Goal: Task Accomplishment & Management: Manage account settings

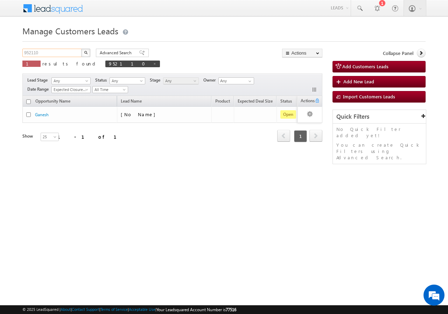
click at [66, 51] on input "952110" at bounding box center [52, 53] width 60 height 8
type input "9"
paste input "958001"
type input "958001"
click at [81, 49] on button "button" at bounding box center [85, 53] width 9 height 8
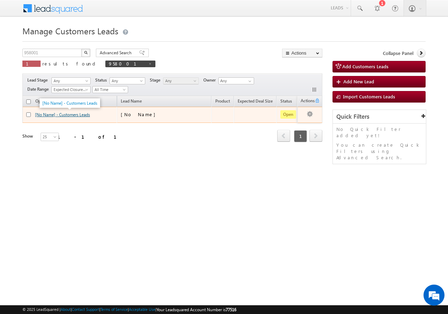
click at [42, 114] on link "[No Name] - Customers Leads" at bounding box center [62, 114] width 55 height 5
click at [42, 115] on link "[No Name] - Customers Leads" at bounding box center [62, 114] width 55 height 5
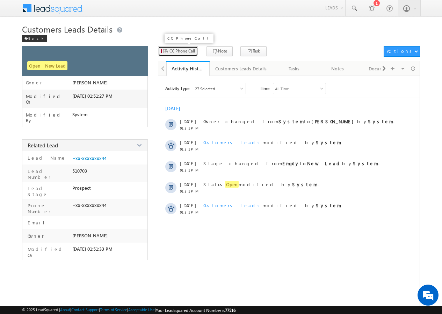
click at [182, 53] on span "CC Phone Call" at bounding box center [183, 51] width 26 height 6
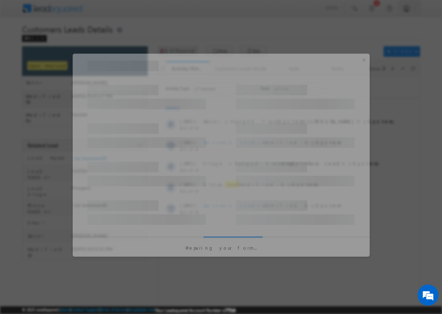
click at [182, 53] on div at bounding box center [221, 157] width 442 height 314
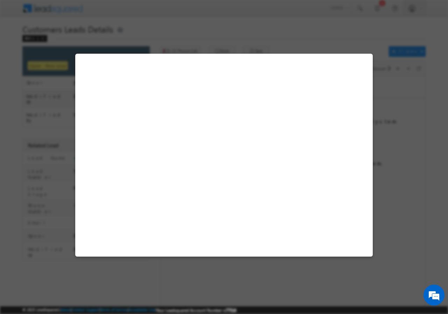
select select "Bhiwani"
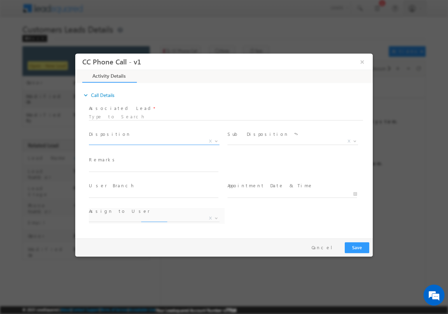
click at [216, 141] on b at bounding box center [216, 140] width 4 height 2
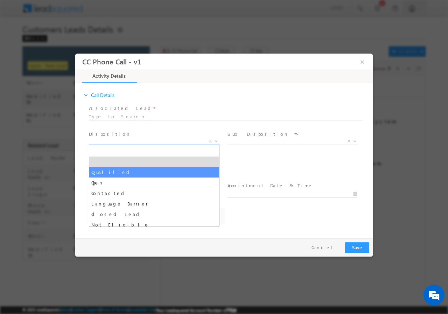
select select "Qualified"
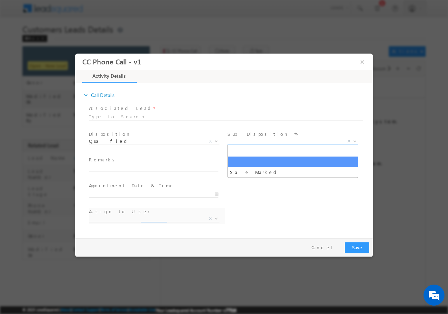
drag, startPoint x: 356, startPoint y: 141, endPoint x: 353, endPoint y: 140, distance: 3.6
click at [356, 140] on b at bounding box center [355, 140] width 4 height 2
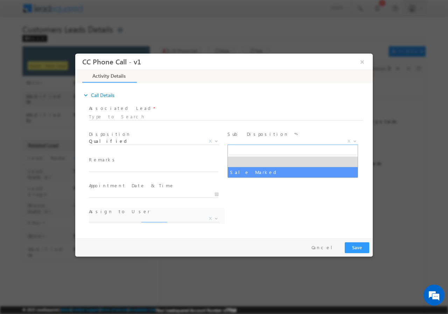
select select "Sale Marked"
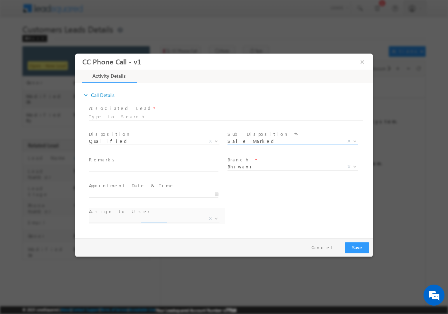
click at [139, 117] on div at bounding box center [226, 116] width 274 height 6
select select "amit.kumar2@sgrlimited.in"
click at [138, 115] on div at bounding box center [226, 116] width 274 height 6
click at [362, 62] on button "×" at bounding box center [362, 61] width 12 height 13
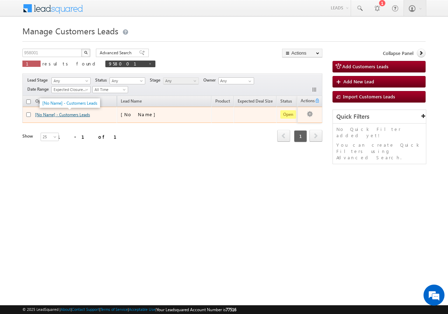
click at [45, 114] on link "[No Name] - Customers Leads" at bounding box center [62, 114] width 55 height 5
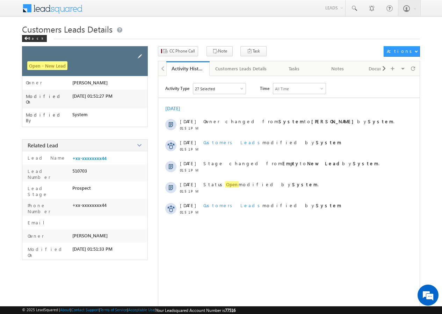
click at [140, 54] on span at bounding box center [140, 56] width 8 height 8
click at [139, 55] on span at bounding box center [140, 56] width 8 height 8
click at [140, 58] on span at bounding box center [140, 56] width 8 height 8
click at [141, 56] on span at bounding box center [140, 56] width 8 height 8
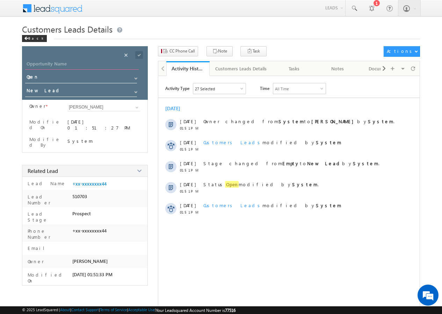
click at [74, 66] on input "Opportunity Name" at bounding box center [82, 65] width 114 height 10
click at [46, 65] on input "Opportunity Name" at bounding box center [82, 65] width 114 height 10
paste input "MAMTA VEDPARAKASH"
type input "MAMTA VEDPARAKASH"
click at [138, 54] on span at bounding box center [139, 55] width 8 height 8
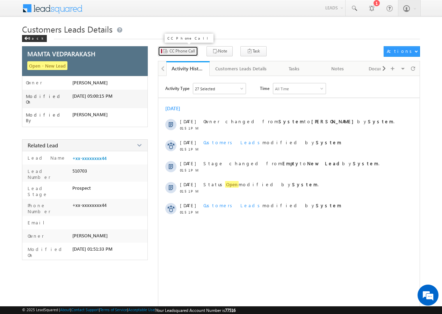
click at [184, 52] on span "CC Phone Call" at bounding box center [183, 51] width 26 height 6
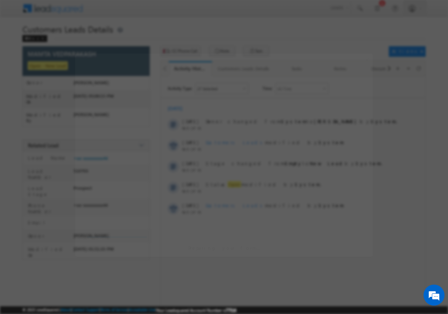
click at [184, 52] on div at bounding box center [224, 157] width 448 height 314
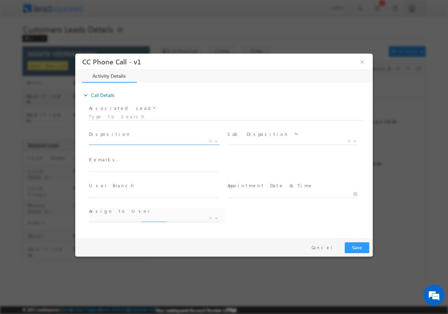
select select "amit.kumar2@sgrlimited.in"
click at [214, 140] on b at bounding box center [216, 140] width 4 height 2
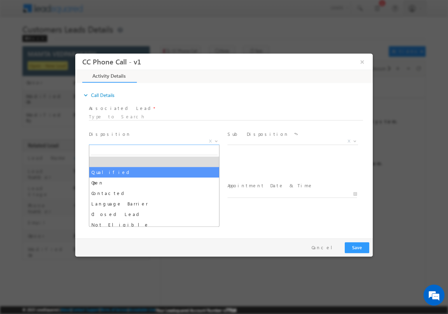
select select "Qualified"
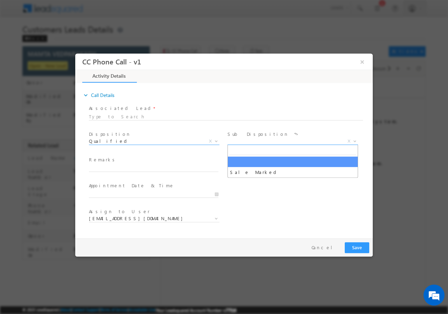
click at [353, 142] on span at bounding box center [353, 140] width 7 height 9
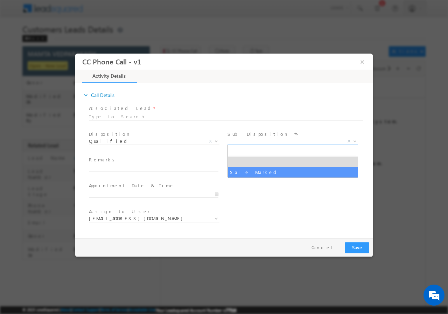
select select "Sale Marked"
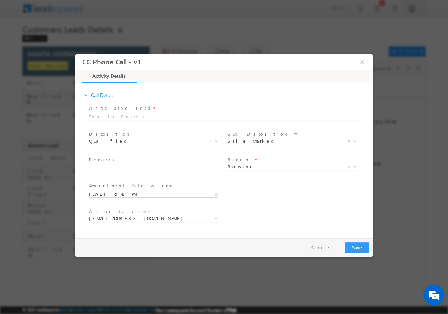
click at [217, 194] on input "10/03/2025 4:48 PM" at bounding box center [153, 193] width 129 height 7
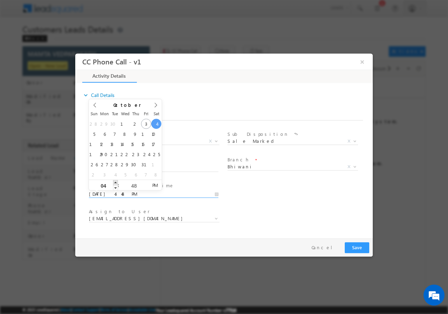
type input "10/04/2025 5:48 PM"
type input "05"
click at [114, 183] on span at bounding box center [115, 181] width 5 height 5
type input "10/04/2025 6:48 PM"
type input "06"
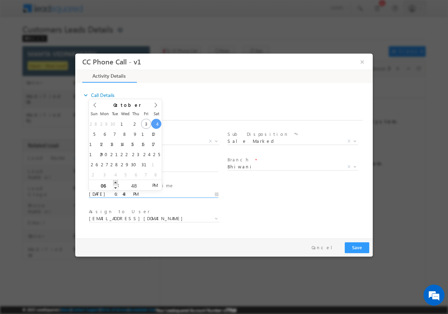
click at [115, 182] on span at bounding box center [115, 181] width 5 height 5
type input "10/04/2025 7:48 PM"
type input "07"
click at [115, 182] on span at bounding box center [115, 181] width 5 height 5
type input "10/04/2025 8:48 PM"
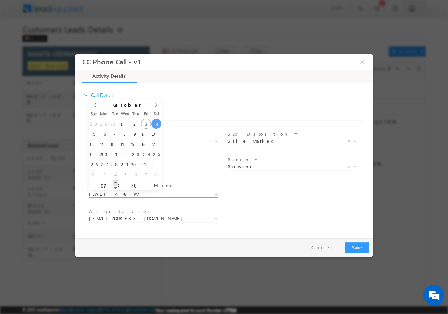
type input "08"
click at [115, 182] on span at bounding box center [115, 181] width 5 height 5
type input "10/04/2025 9:48 PM"
type input "09"
click at [115, 182] on span at bounding box center [115, 181] width 5 height 5
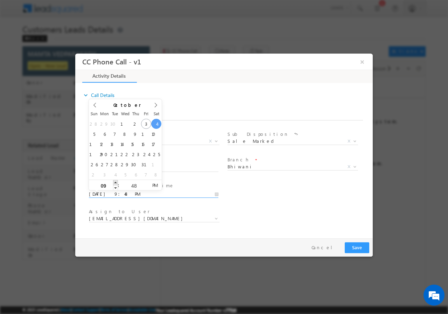
type input "10/04/2025 10:48 PM"
type input "10"
click at [115, 182] on span at bounding box center [115, 181] width 5 height 5
type input "10/04/2025 10:47 PM"
type input "47"
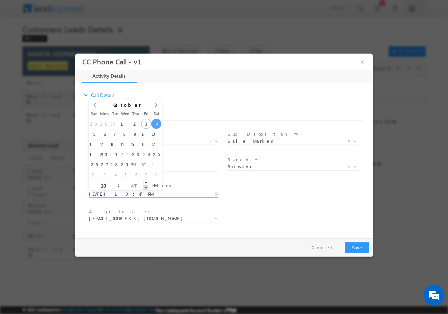
click at [147, 187] on span at bounding box center [145, 187] width 5 height 5
type input "10/04/2025 10:46 PM"
type input "46"
click at [147, 187] on span at bounding box center [145, 187] width 5 height 5
type input "10/04/2025 10:45 PM"
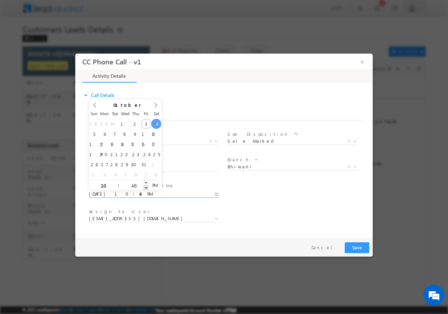
type input "45"
click at [147, 187] on span at bounding box center [145, 187] width 5 height 5
type input "10/04/2025 10:44 PM"
type input "44"
click at [147, 187] on span at bounding box center [145, 187] width 5 height 5
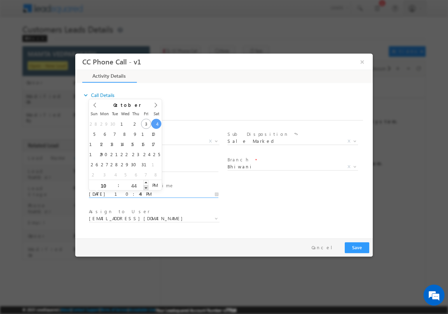
type input "10/04/2025 10:43 PM"
type input "43"
click at [147, 187] on span at bounding box center [145, 187] width 5 height 5
type input "10/04/2025 10:42 PM"
type input "42"
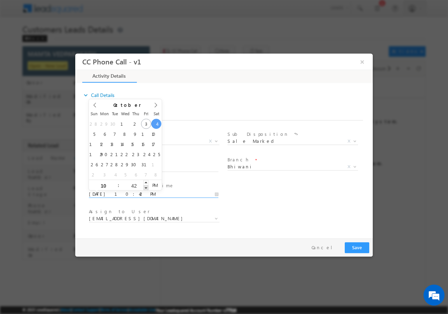
click at [147, 187] on span at bounding box center [145, 187] width 5 height 5
type input "10/04/2025 10:41 PM"
type input "41"
click at [147, 187] on span at bounding box center [145, 187] width 5 height 5
type input "10/04/2025 10:40 PM"
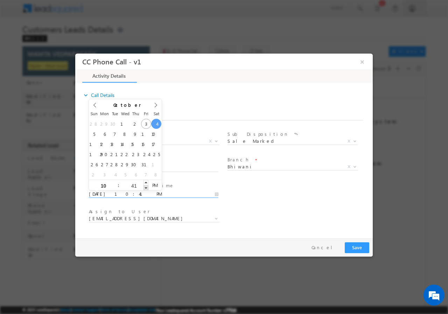
type input "40"
click at [147, 187] on span at bounding box center [145, 187] width 5 height 5
type input "10/04/2025 10:39 PM"
type input "39"
click at [147, 187] on span at bounding box center [145, 187] width 5 height 5
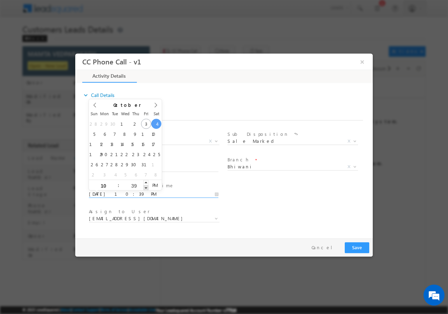
type input "10/04/2025 10:38 PM"
type input "38"
click at [147, 187] on span at bounding box center [145, 187] width 5 height 5
type input "10/04/2025 10:37 PM"
type input "37"
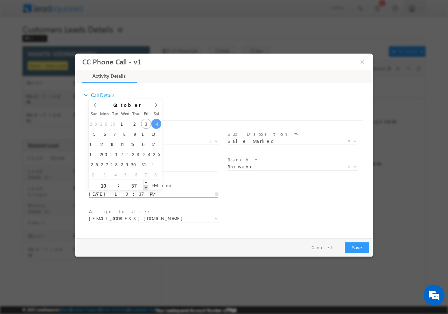
click at [147, 187] on span at bounding box center [145, 187] width 5 height 5
type input "10/04/2025 10:36 PM"
type input "36"
click at [146, 187] on span at bounding box center [145, 187] width 5 height 5
type input "10/04/2025 10:35 PM"
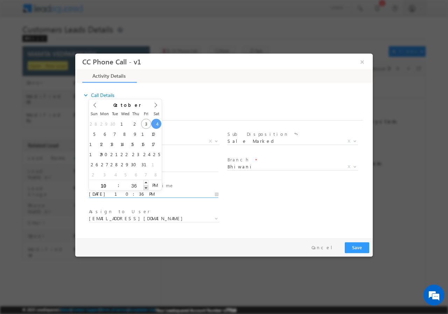
type input "35"
click at [146, 187] on span at bounding box center [145, 187] width 5 height 5
type input "10/04/2025 10:34 PM"
type input "34"
click at [146, 187] on span at bounding box center [145, 187] width 5 height 5
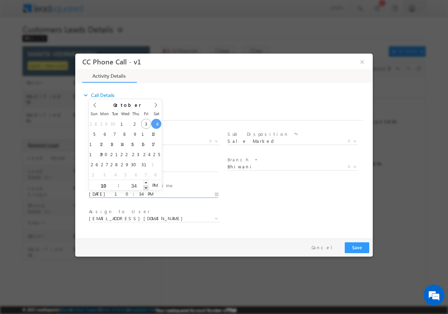
type input "10/04/2025 10:33 PM"
type input "33"
click at [146, 187] on span at bounding box center [145, 187] width 5 height 5
type input "10/04/2025 10:32 PM"
type input "32"
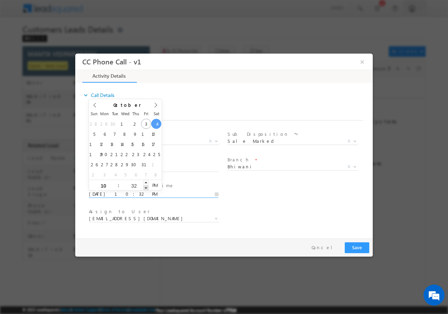
click at [146, 187] on span at bounding box center [145, 187] width 5 height 5
type input "10/04/2025 10:31 PM"
type input "31"
click at [145, 187] on span at bounding box center [145, 187] width 5 height 5
type input "10/04/2025 10:30 PM"
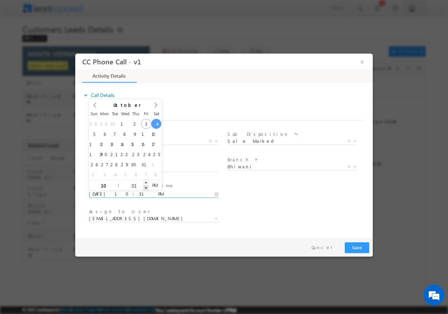
type input "30"
click at [145, 187] on span at bounding box center [145, 187] width 5 height 5
type input "10/04/2025 10:29 PM"
type input "29"
click at [145, 187] on span at bounding box center [145, 187] width 5 height 5
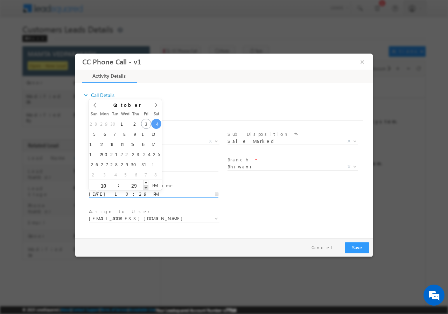
type input "10/04/2025 10:28 PM"
type input "28"
click at [145, 187] on span at bounding box center [145, 187] width 5 height 5
type input "10/04/2025 10:27 PM"
type input "27"
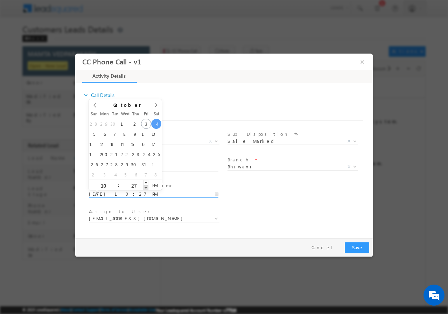
click at [145, 187] on span at bounding box center [145, 187] width 5 height 5
type input "10/04/2025 10:26 PM"
type input "26"
click at [145, 187] on span at bounding box center [145, 187] width 5 height 5
type input "10/04/2025 10:25 PM"
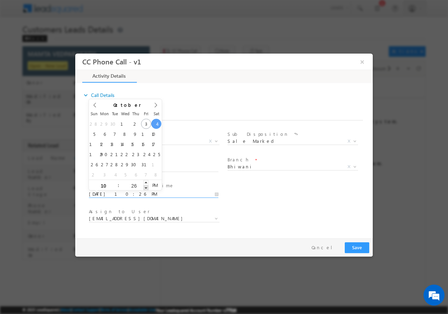
type input "25"
click at [145, 187] on span at bounding box center [145, 187] width 5 height 5
type input "10/04/2025 10:24 PM"
type input "24"
click at [145, 187] on span at bounding box center [145, 187] width 5 height 5
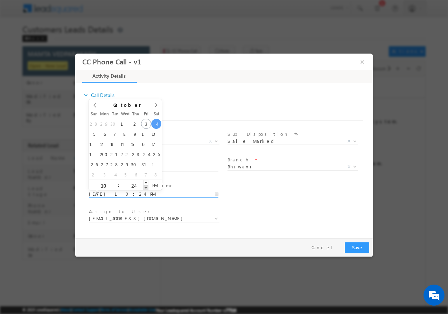
type input "10/04/2025 10:23 PM"
type input "23"
click at [145, 187] on span at bounding box center [145, 187] width 5 height 5
type input "10/04/2025 10:22 PM"
type input "22"
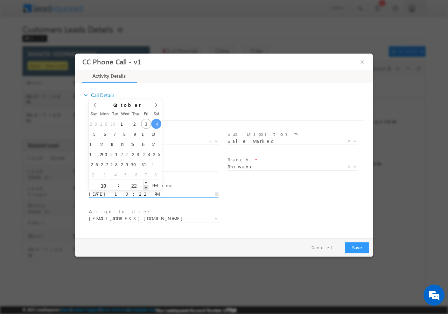
click at [145, 187] on span at bounding box center [145, 187] width 5 height 5
type input "10/04/2025 10:21 PM"
type input "21"
click at [145, 187] on span at bounding box center [145, 187] width 5 height 5
type input "10/04/2025 10:20 PM"
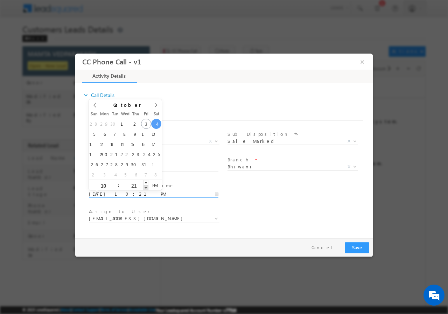
type input "20"
click at [145, 187] on span at bounding box center [145, 187] width 5 height 5
type input "10/04/2025 10:19 PM"
type input "19"
click at [145, 187] on span at bounding box center [145, 187] width 5 height 5
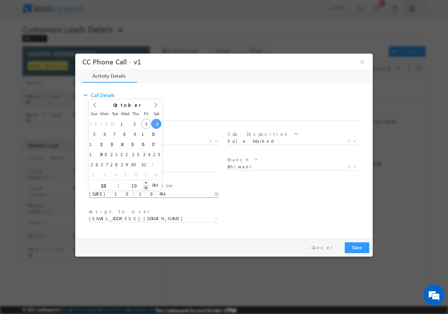
type input "10/04/2025 10:18 PM"
type input "18"
click at [145, 187] on span at bounding box center [145, 187] width 5 height 5
type input "10/04/2025 10:17 PM"
type input "17"
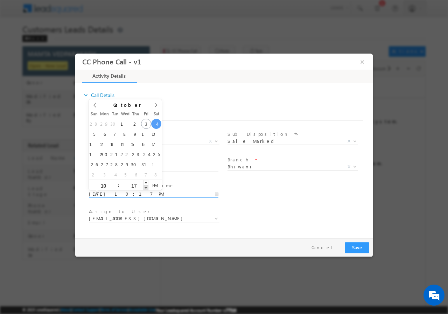
click at [145, 187] on span at bounding box center [145, 187] width 5 height 5
type input "10/04/2025 10:16 PM"
type input "16"
click at [145, 187] on span at bounding box center [145, 187] width 5 height 5
type input "10/04/2025 10:15 PM"
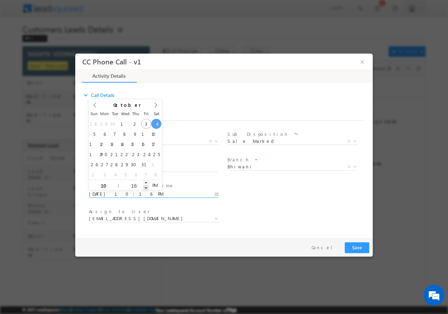
type input "15"
click at [145, 187] on span at bounding box center [145, 187] width 5 height 5
type input "10/04/2025 10:14 PM"
type input "14"
click at [145, 187] on span at bounding box center [145, 187] width 5 height 5
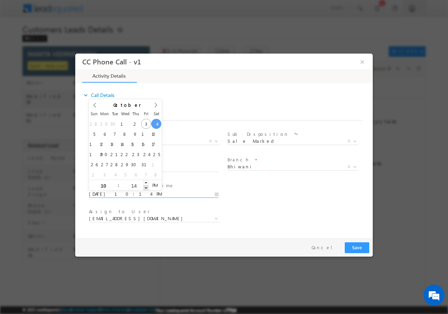
type input "10/04/2025 10:13 PM"
type input "13"
click at [145, 187] on span at bounding box center [145, 187] width 5 height 5
type input "10/04/2025 10:12 PM"
type input "12"
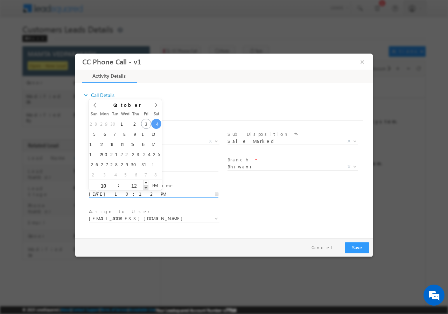
click at [145, 187] on span at bounding box center [145, 187] width 5 height 5
type input "10/04/2025 10:11 PM"
type input "11"
click at [145, 187] on span at bounding box center [145, 187] width 5 height 5
type input "10/04/2025 10:10 PM"
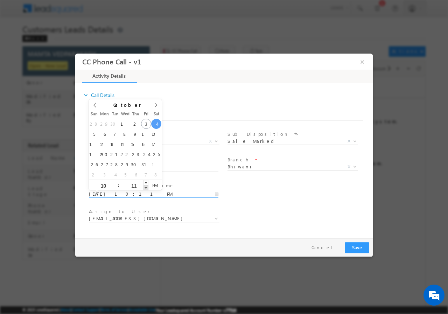
type input "10"
click at [145, 187] on span at bounding box center [145, 187] width 5 height 5
type input "10/04/2025 10:09 PM"
type input "09"
click at [145, 187] on span at bounding box center [145, 187] width 5 height 5
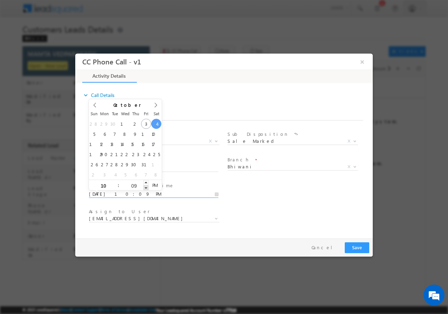
type input "10/04/2025 10:08 PM"
type input "08"
click at [145, 187] on span at bounding box center [145, 187] width 5 height 5
type input "10/04/2025 10:07 PM"
type input "07"
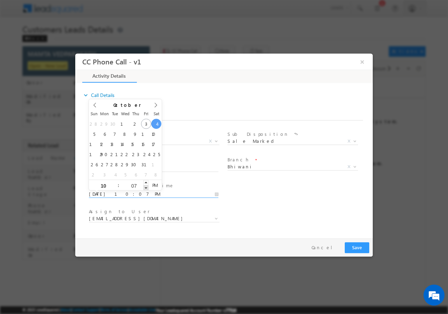
click at [145, 187] on span at bounding box center [145, 187] width 5 height 5
type input "10/04/2025 10:06 PM"
type input "06"
click at [145, 187] on span at bounding box center [145, 187] width 5 height 5
type input "10/04/2025 10:05 PM"
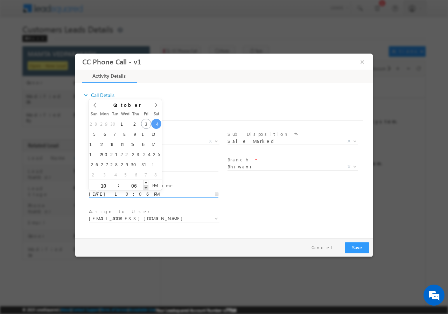
type input "05"
click at [145, 187] on span at bounding box center [145, 187] width 5 height 5
type input "10/04/2025 10:04 PM"
type input "04"
click at [145, 187] on span at bounding box center [145, 187] width 5 height 5
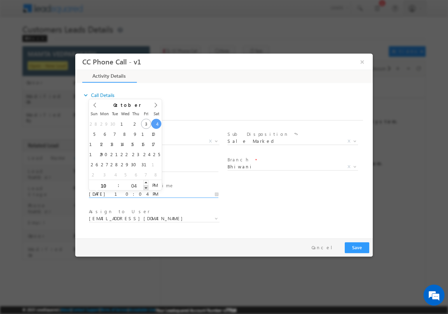
type input "10/04/2025 10:03 PM"
type input "03"
click at [145, 187] on span at bounding box center [145, 187] width 5 height 5
type input "10/04/2025 10:02 PM"
type input "02"
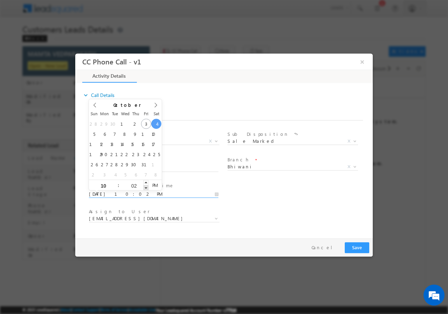
click at [145, 187] on span at bounding box center [145, 187] width 5 height 5
type input "10/04/2025 10:01 PM"
type input "01"
click at [145, 187] on span at bounding box center [145, 187] width 5 height 5
type input "10/04/2025 10:00 PM"
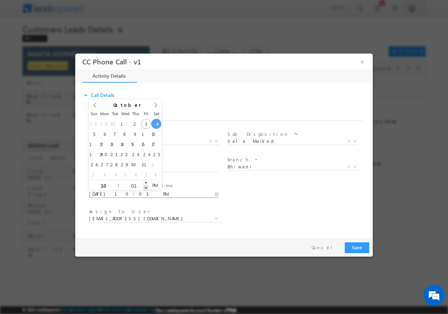
type input "00"
click at [144, 187] on span at bounding box center [145, 187] width 5 height 5
type input "10/04/2025 10:00 AM"
click at [153, 185] on span "PM" at bounding box center [154, 184] width 13 height 10
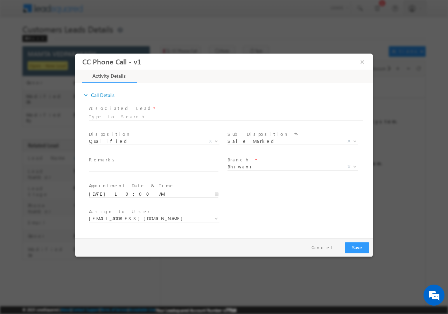
drag, startPoint x: 301, startPoint y: 212, endPoint x: 274, endPoint y: 218, distance: 27.7
click at [301, 212] on div "Assign to User * amit.kumar2@sgrlimited.in gaurav.jangra@sgrlimited.in madhu.sa…" at bounding box center [229, 219] width 285 height 26
click at [116, 168] on input "text" at bounding box center [153, 167] width 129 height 7
paste input "Bhiwani-127040//9034535244//958001//VB_Interested//MAMTA VEDPARAKASH// 50 // Ma…"
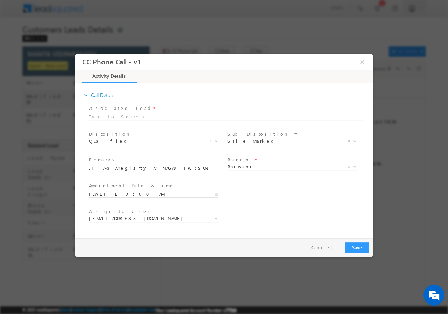
type input "Bhiwani-127040//9034535244//958001//VB_Interested//MAMTA VEDPARAKASH// 50 // Ma…"
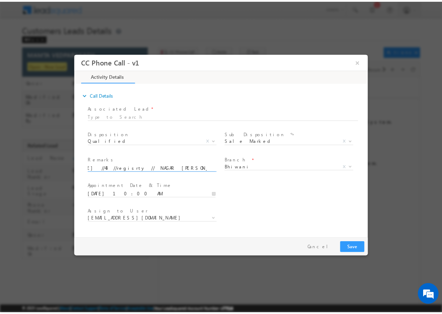
scroll to position [0, 0]
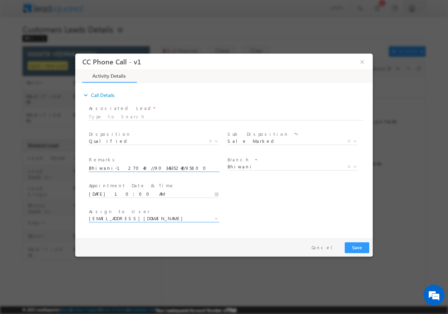
click at [156, 220] on span "amit.kumar2@sgrlimited.in" at bounding box center [146, 218] width 114 height 6
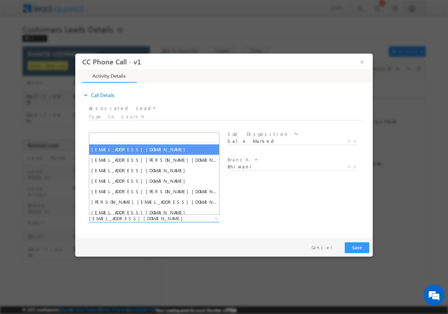
type input "[PERSON_NAME]"
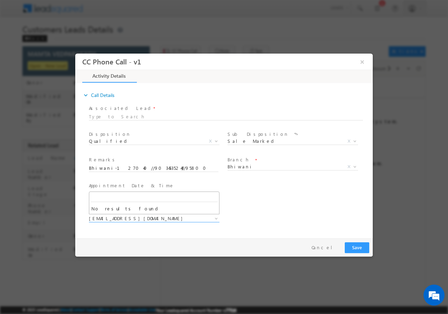
click at [304, 221] on div "Assign to User * amit.kumar2@sgrlimited.in gaurav.jangra@sgrlimited.in madhu.sa…" at bounding box center [229, 219] width 285 height 26
click at [358, 247] on button "Save" at bounding box center [356, 247] width 24 height 11
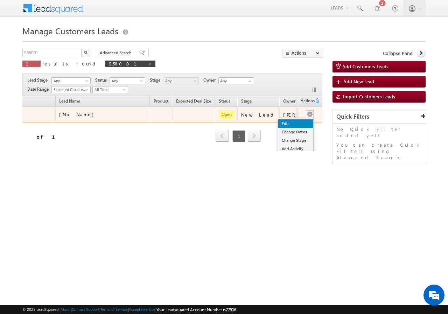
click at [296, 125] on link "Edit" at bounding box center [295, 123] width 35 height 8
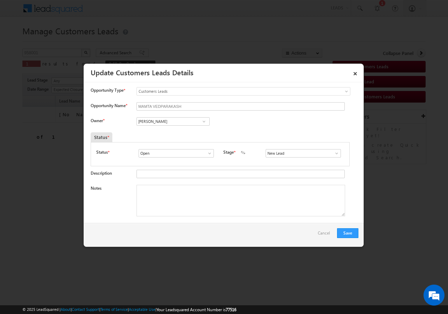
click at [203, 121] on span at bounding box center [203, 122] width 7 height 6
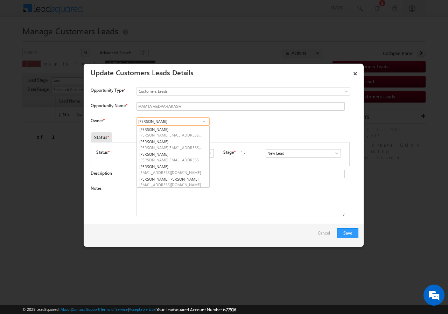
drag, startPoint x: 167, startPoint y: 117, endPoint x: 170, endPoint y: 111, distance: 6.6
click at [167, 117] on input "[PERSON_NAME]" at bounding box center [172, 121] width 73 height 8
paste input "[PERSON_NAME]"
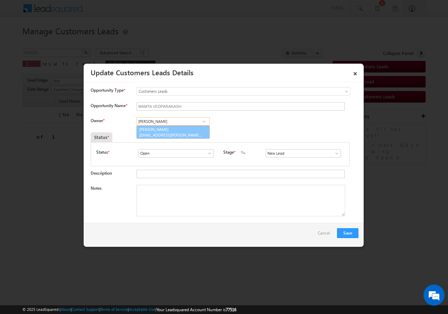
click at [181, 134] on span "[EMAIL_ADDRESS][PERSON_NAME][DOMAIN_NAME]" at bounding box center [170, 134] width 63 height 5
type input "[PERSON_NAME]"
click at [163, 194] on textarea "Notes" at bounding box center [240, 200] width 208 height 31
paste textarea "Bhiwani-127040//9034535244//958001//VB_Interested//MAMTA VEDPARAKASH// 50 // [P…"
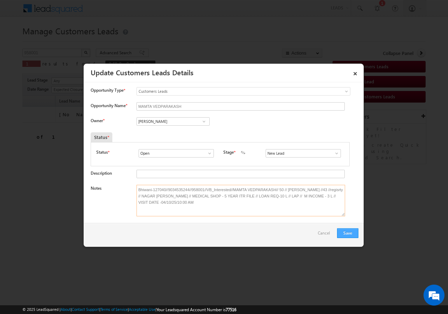
type textarea "Bhiwani-127040//9034535244//958001//VB_Interested//MAMTA VEDPARAKASH// 50 // [P…"
click at [348, 231] on button "Save" at bounding box center [347, 233] width 21 height 10
